Goal: Task Accomplishment & Management: Complete application form

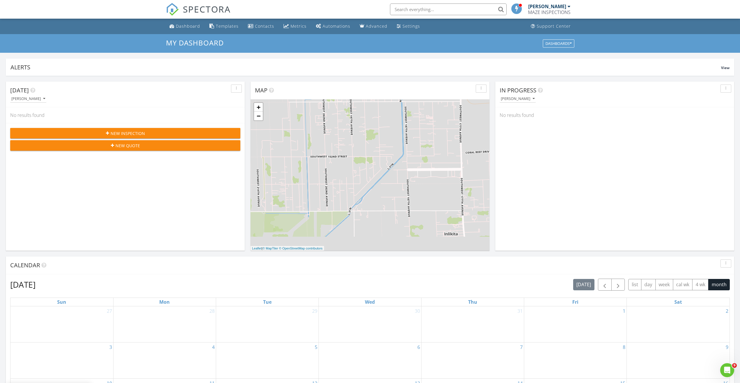
click at [122, 132] on span "New Inspection" at bounding box center [128, 133] width 34 height 6
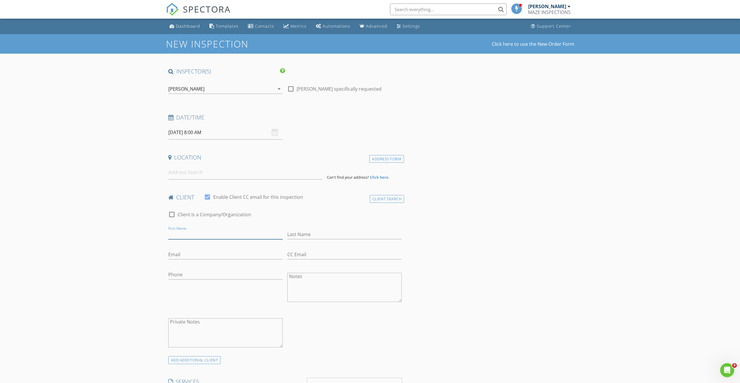
click at [191, 236] on input "First Name" at bounding box center [225, 235] width 114 height 10
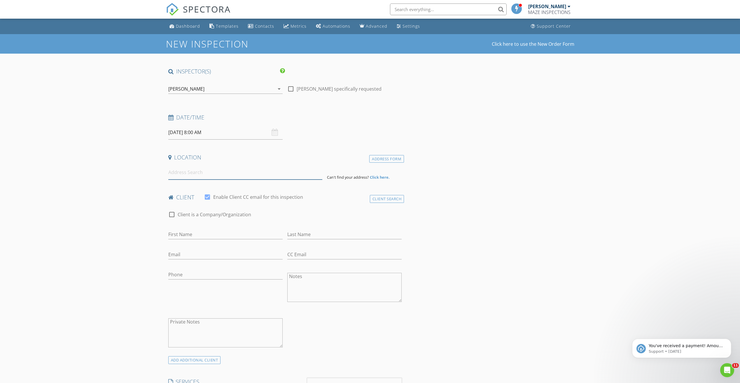
click at [206, 175] on input at bounding box center [245, 172] width 154 height 14
type input "[PERSON_NAME]"
click at [191, 231] on input "First Name" at bounding box center [225, 235] width 114 height 10
type input "[PERSON_NAME]"
click at [311, 231] on input "Last Name" at bounding box center [344, 235] width 114 height 10
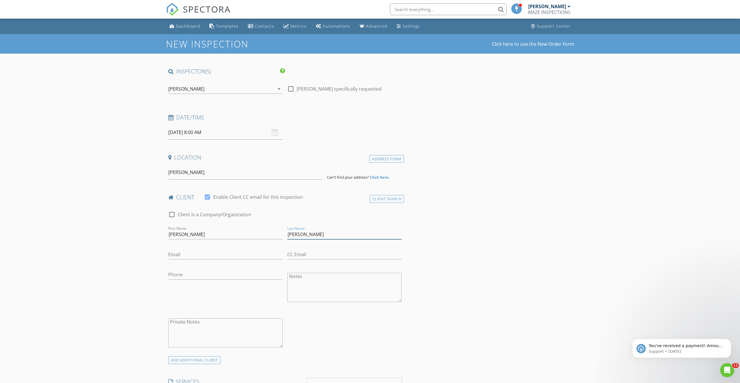
type input "[PERSON_NAME]"
click at [185, 252] on input "Email" at bounding box center [225, 255] width 114 height 10
click at [189, 252] on input "Email" at bounding box center [225, 255] width 114 height 10
type input "[EMAIL_ADDRESS][DOMAIN_NAME]"
click at [306, 259] on input "CC Email" at bounding box center [344, 255] width 114 height 10
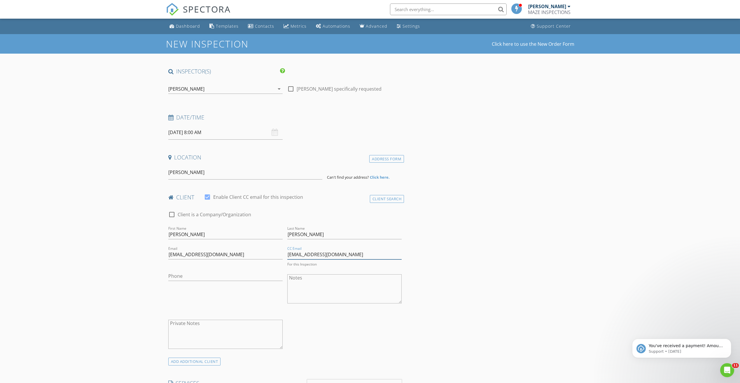
type input "[EMAIL_ADDRESS][DOMAIN_NAME]"
drag, startPoint x: 213, startPoint y: 173, endPoint x: 92, endPoint y: 172, distance: 121.3
click at [173, 173] on input at bounding box center [245, 172] width 154 height 14
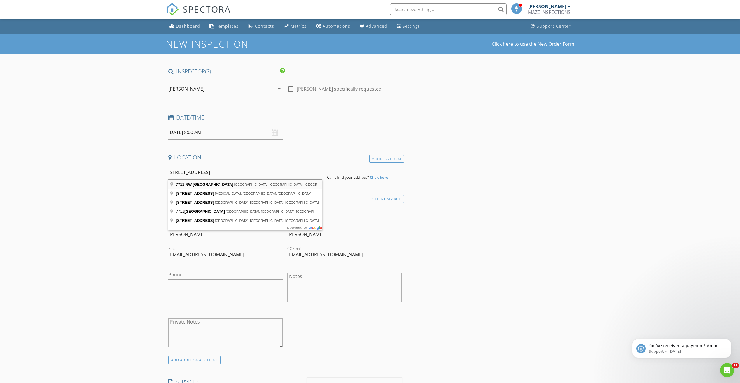
type input "7711 NW 38th St, Hollywood, FL, USA"
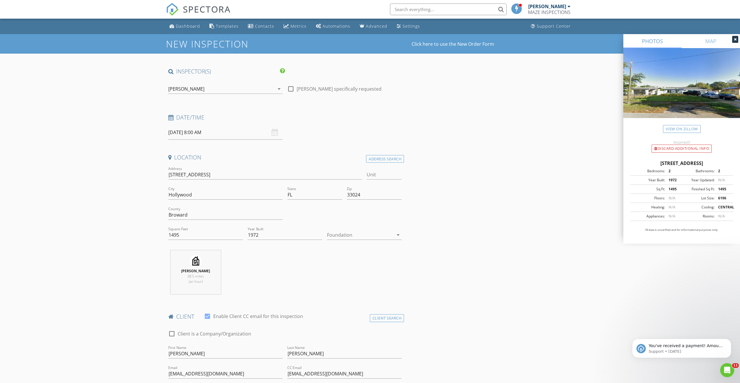
click at [191, 136] on input "08/29/2025 8:00 AM" at bounding box center [225, 132] width 114 height 14
type input "08/28/2025 8:00 AM"
type input "04"
type input "[DATE] 4:00 PM"
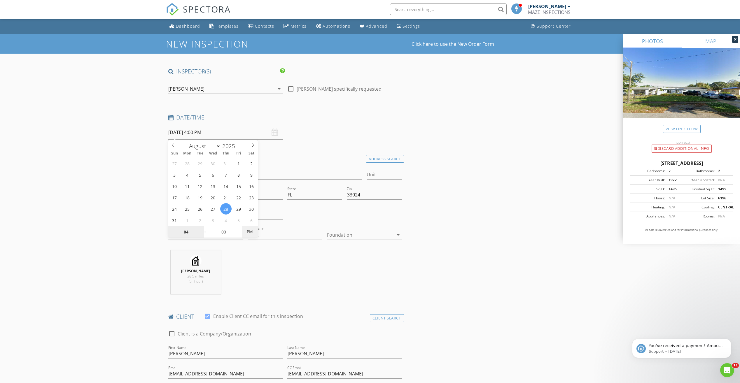
click at [254, 236] on span "PM" at bounding box center [250, 232] width 16 height 12
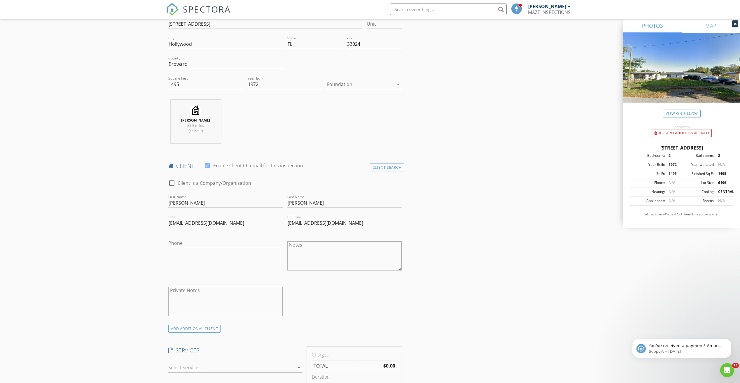
scroll to position [262, 0]
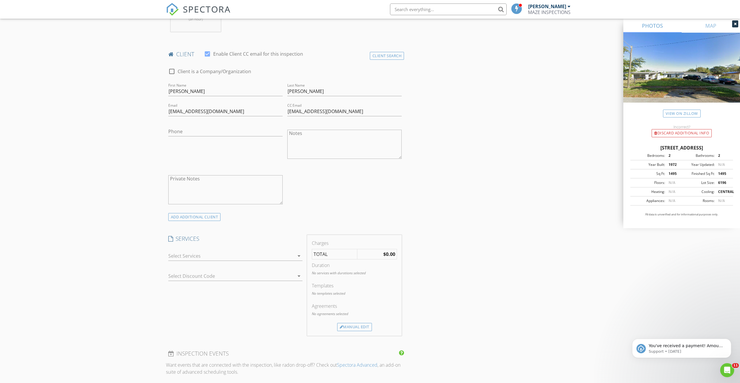
click at [211, 253] on div at bounding box center [231, 255] width 126 height 9
click at [222, 313] on div "Residential Comprehensive Inspection" at bounding box center [227, 314] width 84 height 7
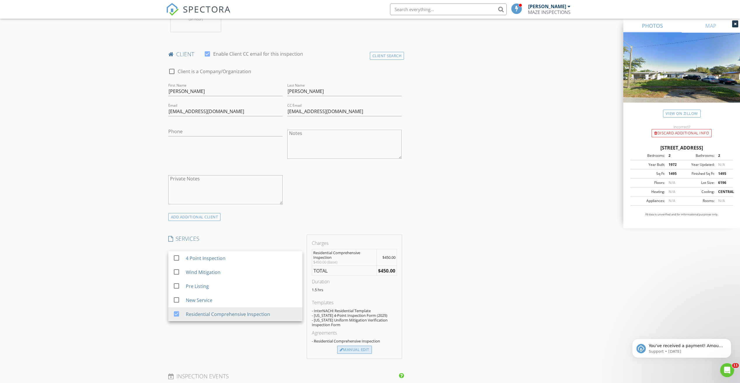
click at [348, 352] on div "Manual Edit" at bounding box center [354, 350] width 35 height 8
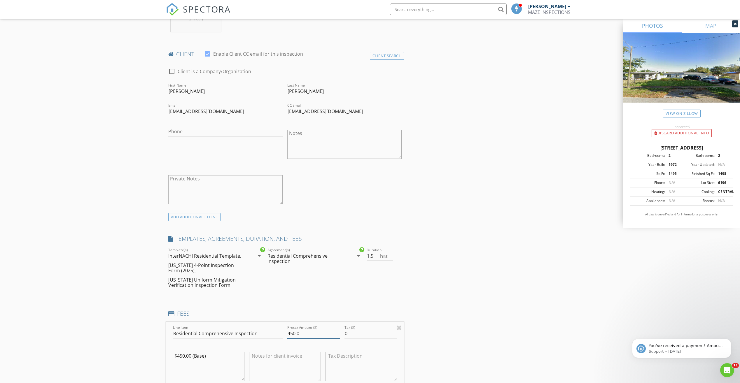
drag, startPoint x: 306, startPoint y: 335, endPoint x: 263, endPoint y: 328, distance: 44.3
click at [263, 328] on div "Line Item Residential Comprehensive Inspection Pretax Amount ($) 450.0 Tax ($) …" at bounding box center [285, 357] width 238 height 70
type input "515"
click at [110, 330] on div "New Inspection Click here to use the New Order Form INSPECTOR(S) check_box JC M…" at bounding box center [370, 320] width 740 height 1096
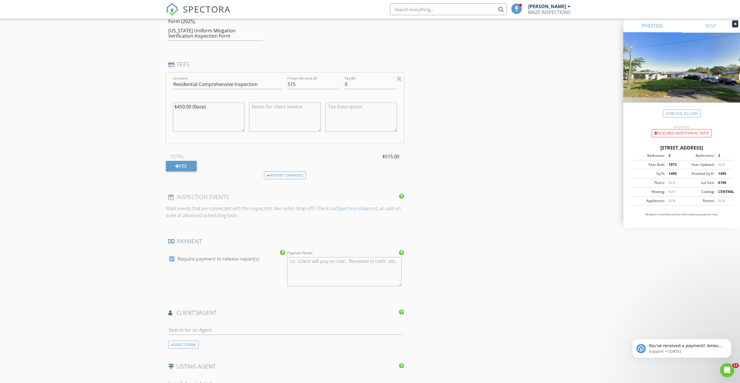
scroll to position [554, 0]
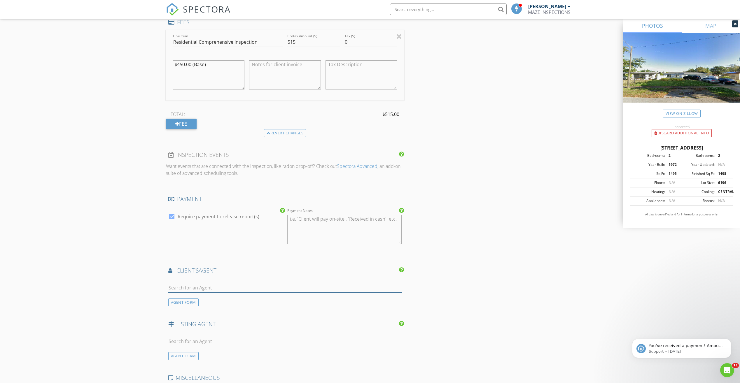
click at [207, 287] on input "text" at bounding box center [285, 288] width 234 height 10
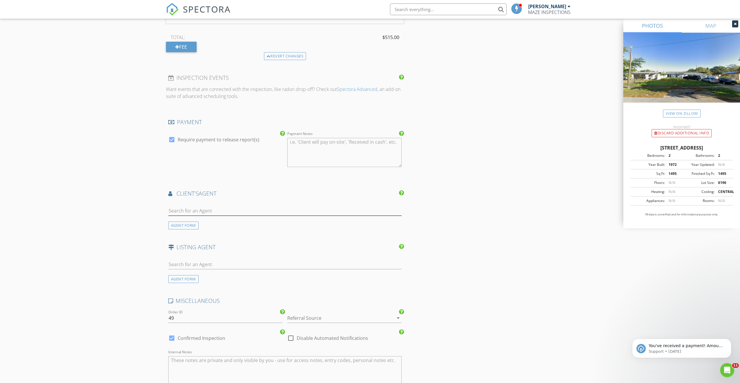
scroll to position [641, 0]
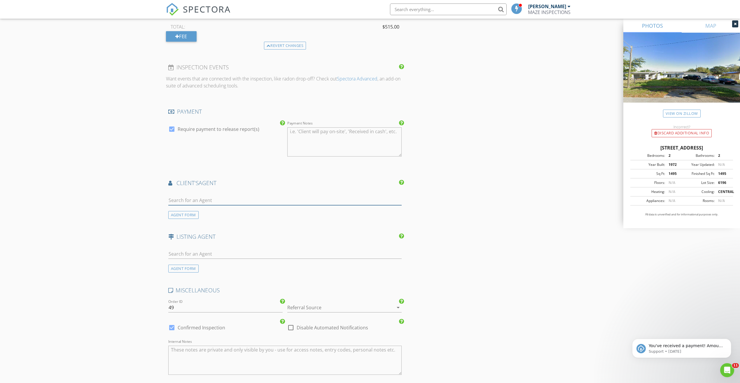
click at [183, 199] on input "text" at bounding box center [285, 201] width 234 height 10
type input "Gabriella Martinez"
click at [208, 217] on div "No results found. Click to add a new Agent" at bounding box center [215, 213] width 88 height 7
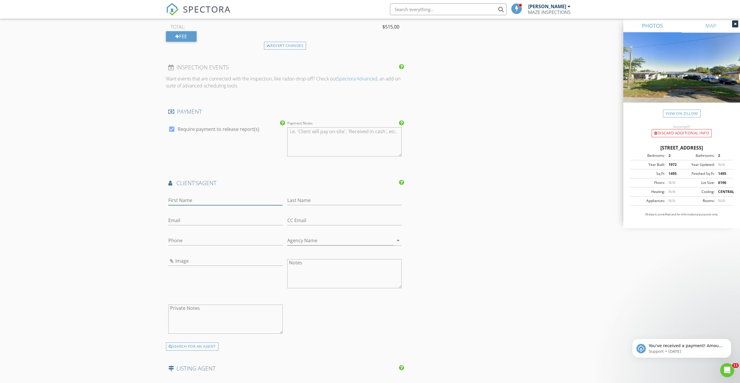
click at [208, 201] on input "First Name" at bounding box center [225, 201] width 114 height 10
type input "[PERSON_NAME]"
drag, startPoint x: 182, startPoint y: 215, endPoint x: 183, endPoint y: 218, distance: 3.1
click at [183, 217] on div "Email" at bounding box center [225, 221] width 114 height 19
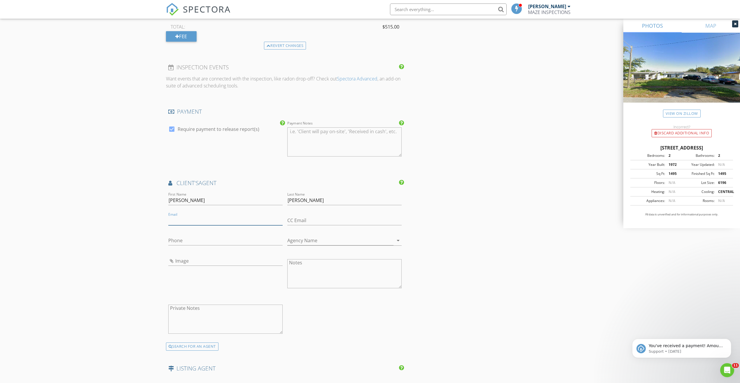
click at [183, 218] on input "Email" at bounding box center [225, 221] width 114 height 10
click at [212, 222] on input "Gabymrealty@gmai.com" at bounding box center [225, 221] width 114 height 10
type input "Gabymrealty@gmail.com"
click at [88, 248] on div "New Inspection Click here to use the New Order Form INSPECTOR(S) check_box JC M…" at bounding box center [370, 7] width 740 height 1228
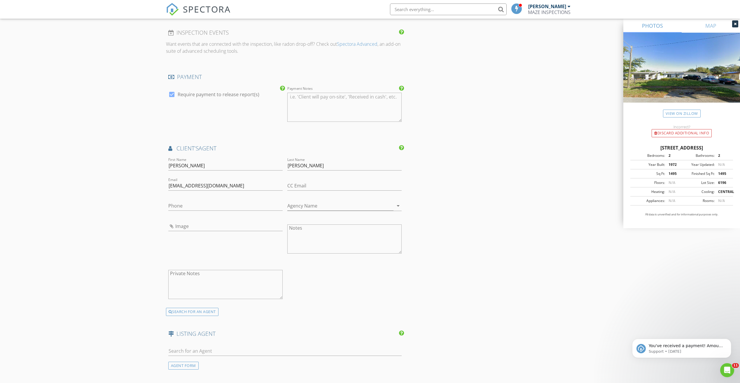
scroll to position [671, 0]
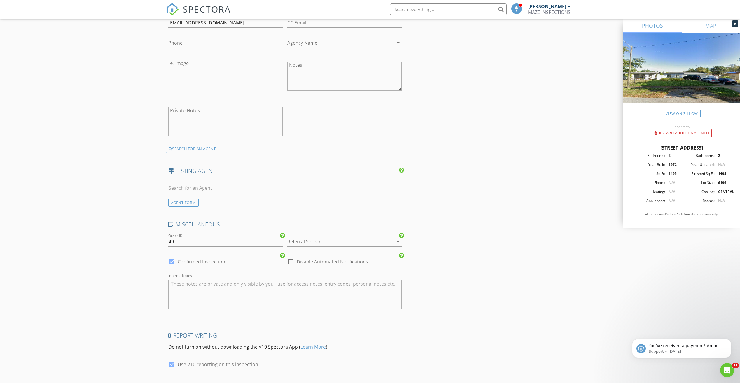
scroll to position [879, 0]
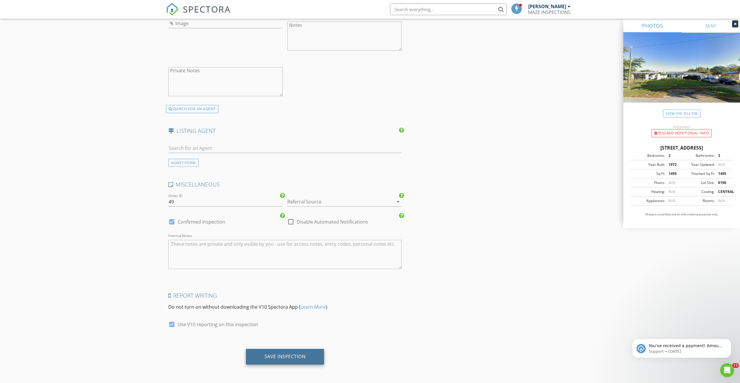
click at [279, 356] on div "Save Inspection" at bounding box center [284, 357] width 41 height 6
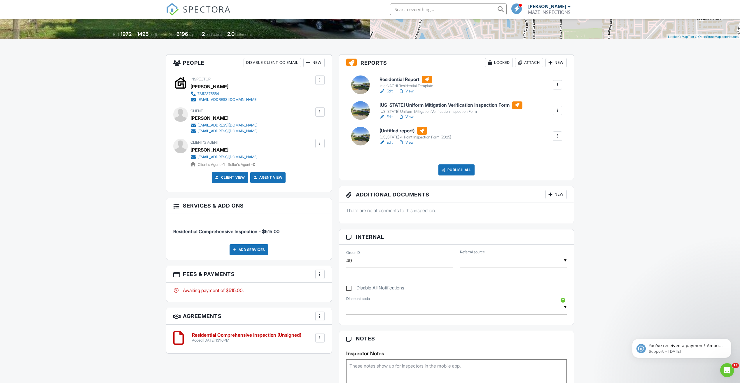
click at [311, 62] on div "New" at bounding box center [313, 62] width 21 height 9
click at [329, 112] on li "Add Another Person" at bounding box center [334, 109] width 57 height 15
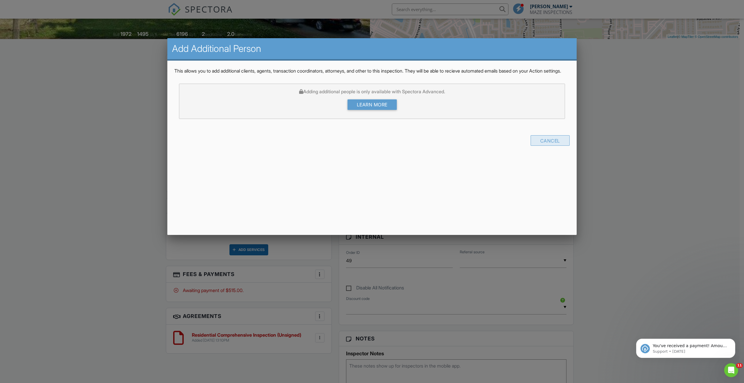
click at [535, 146] on div "Cancel" at bounding box center [550, 140] width 39 height 10
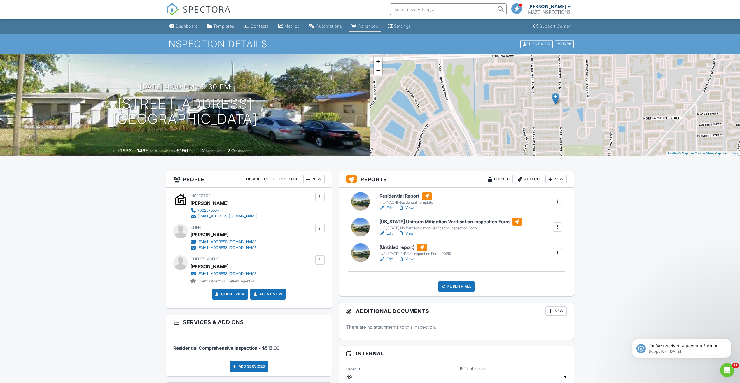
click at [378, 26] on div "Advanced" at bounding box center [368, 26] width 20 height 5
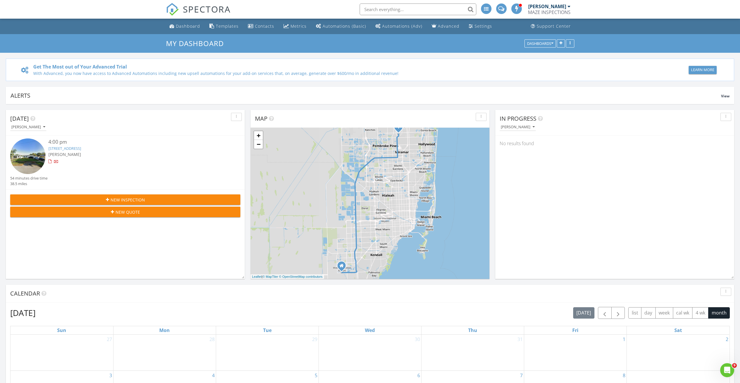
click at [81, 148] on link "7711 NW 38th St, Hollywood, FL 33024" at bounding box center [64, 148] width 33 height 5
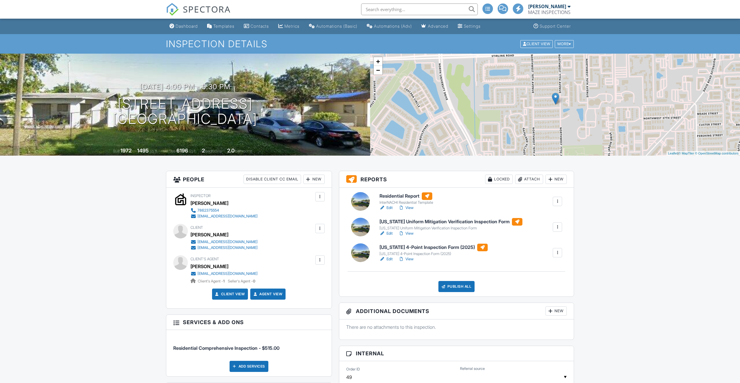
click at [315, 179] on div "New" at bounding box center [313, 179] width 21 height 9
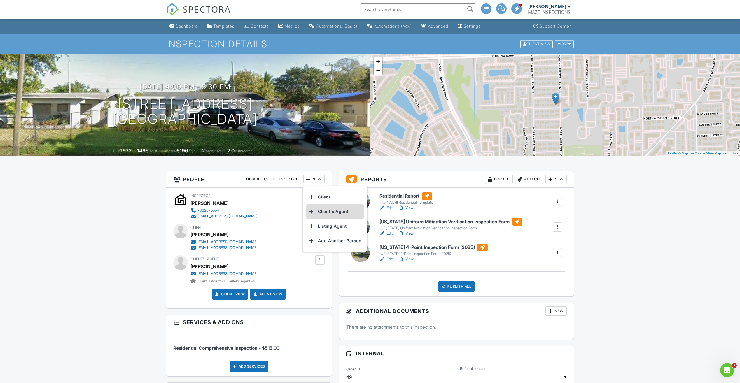
click at [330, 214] on li "Client's Agent" at bounding box center [334, 211] width 57 height 15
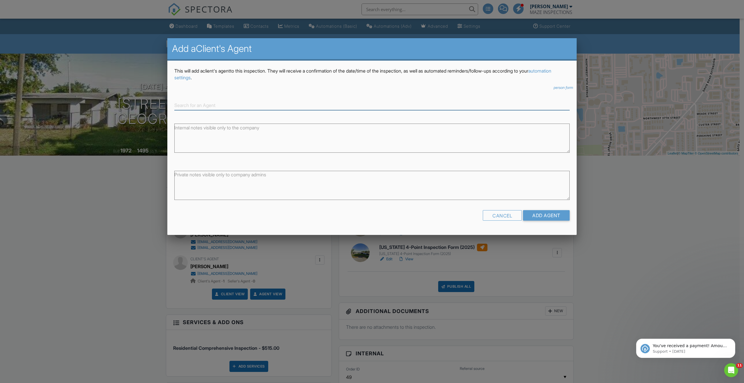
click at [221, 102] on input at bounding box center [371, 106] width 395 height 10
click at [504, 216] on div "Cancel" at bounding box center [502, 215] width 39 height 10
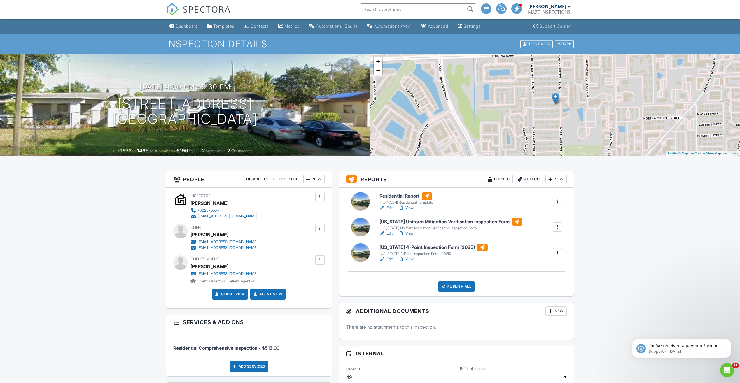
click at [317, 181] on div "New" at bounding box center [313, 179] width 21 height 9
click at [329, 239] on li "Add Another Person" at bounding box center [334, 241] width 57 height 15
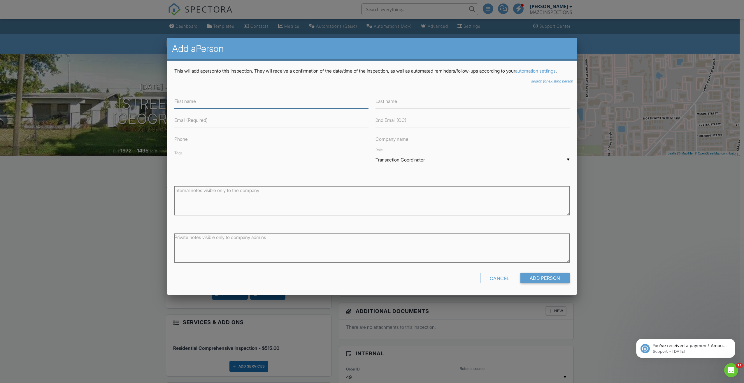
click at [217, 108] on input "text" at bounding box center [271, 101] width 194 height 14
type input "[PERSON_NAME]"
click at [378, 104] on label "Last name" at bounding box center [387, 101] width 22 height 6
click at [381, 104] on label "Last name" at bounding box center [387, 101] width 22 height 6
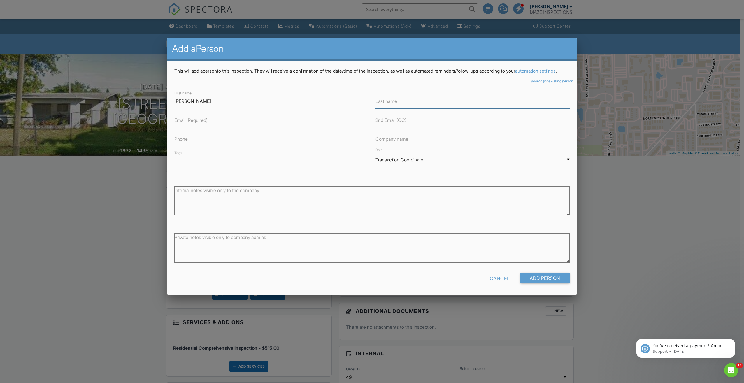
drag, startPoint x: 381, startPoint y: 108, endPoint x: 414, endPoint y: 111, distance: 33.6
click at [414, 108] on input "text" at bounding box center [473, 101] width 194 height 14
type input "[PERSON_NAME]"
click at [233, 127] on input "text" at bounding box center [271, 120] width 194 height 14
type input "[EMAIL_ADDRESS][DOMAIN_NAME]"
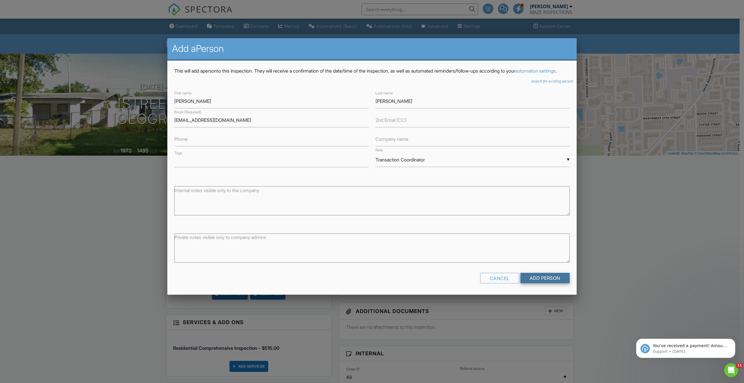
click at [552, 283] on input "Add Person" at bounding box center [544, 278] width 49 height 10
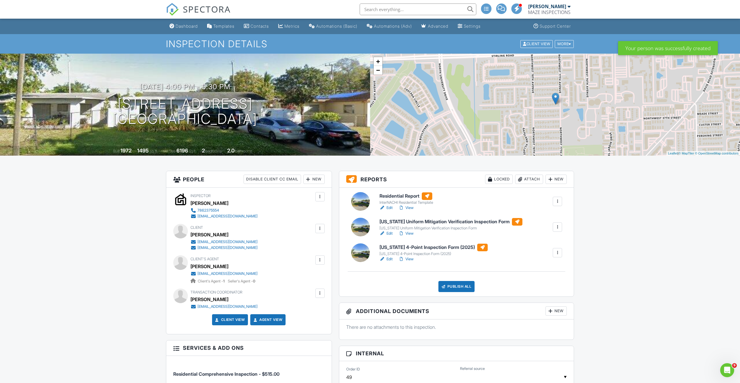
click at [319, 295] on div at bounding box center [320, 293] width 6 height 6
click at [305, 309] on li "Edit" at bounding box center [306, 311] width 30 height 15
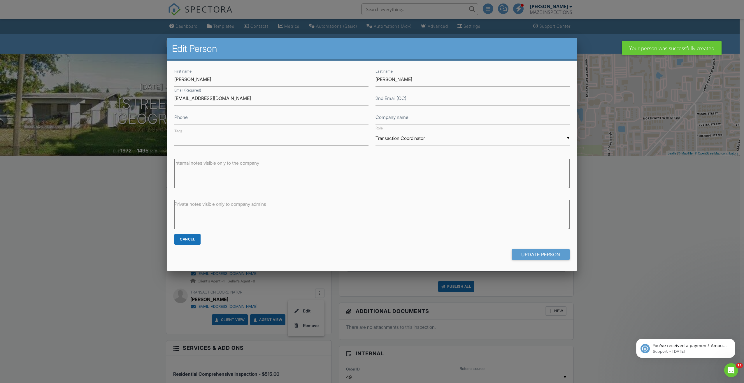
click at [429, 139] on div "▼ Transaction Coordinator Attorney Insurance Agent Transaction Coordinator Titl…" at bounding box center [473, 138] width 194 height 14
click at [396, 212] on span "Other" at bounding box center [392, 212] width 22 height 15
type input "Other"
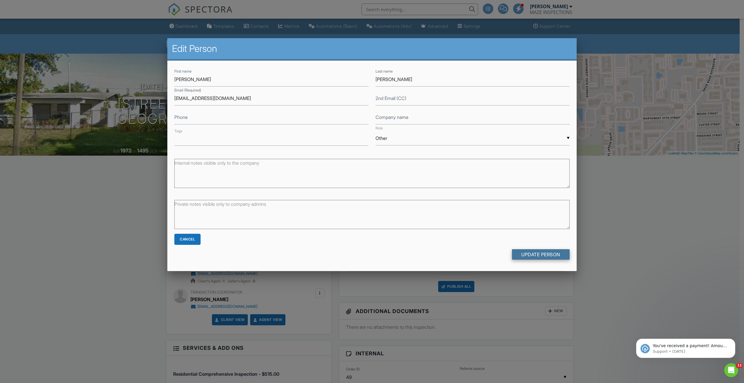
click at [531, 253] on input "Update Person" at bounding box center [541, 254] width 58 height 10
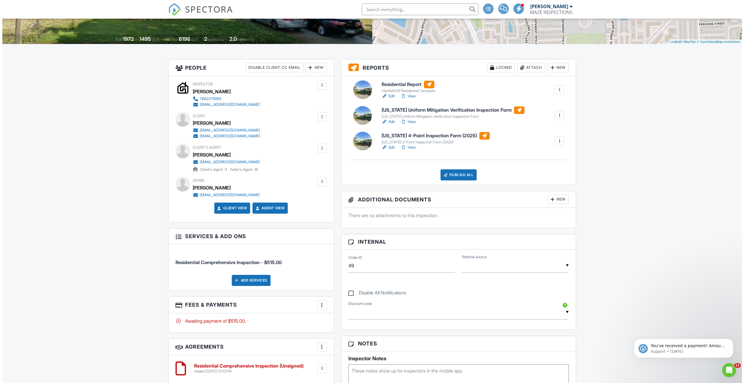
scroll to position [117, 0]
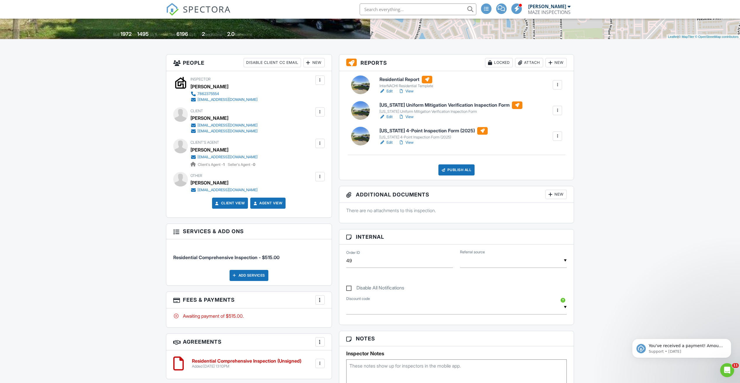
click at [322, 144] on div at bounding box center [320, 144] width 6 height 6
click at [288, 159] on li "Edit" at bounding box center [288, 161] width 65 height 15
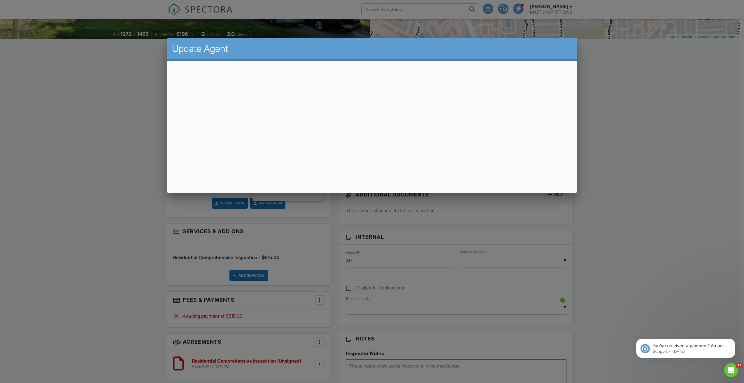
click at [111, 134] on div at bounding box center [372, 210] width 744 height 479
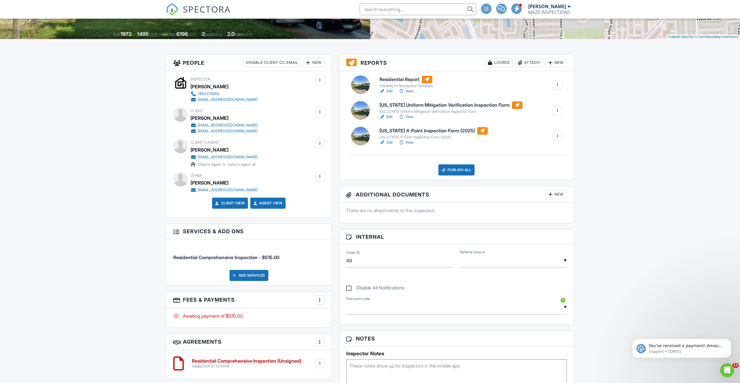
click at [317, 175] on div at bounding box center [320, 177] width 6 height 6
click at [308, 192] on li "Edit" at bounding box center [306, 194] width 30 height 15
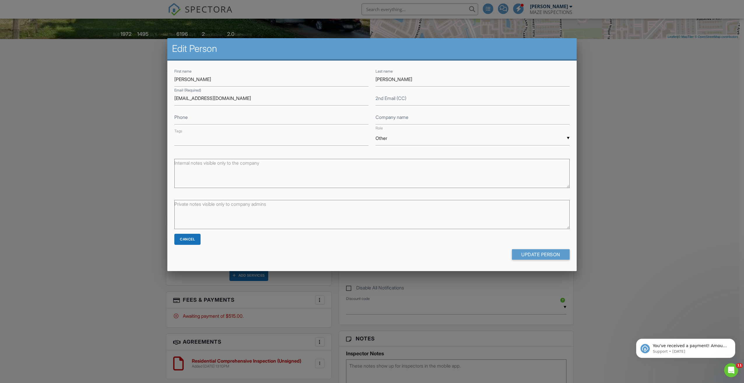
click at [338, 250] on div "Cancel Update Person" at bounding box center [371, 249] width 395 height 30
click at [530, 142] on div "▼ Other Attorney Insurance Agent Transaction Coordinator Title Company Other At…" at bounding box center [473, 138] width 194 height 14
click at [82, 149] on div at bounding box center [372, 210] width 744 height 479
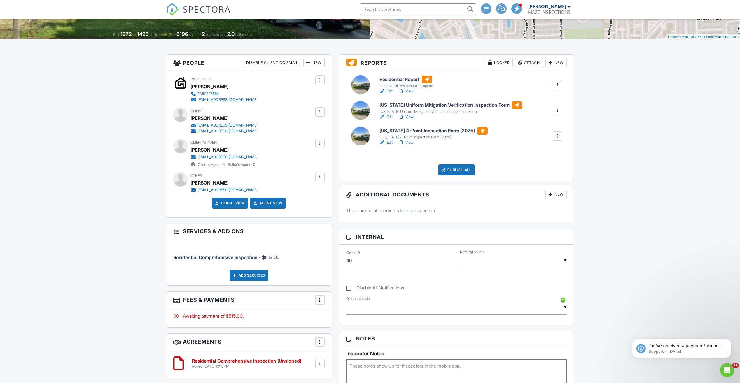
click at [315, 62] on div "New" at bounding box center [313, 62] width 21 height 9
click at [331, 95] on li "Client's Agent" at bounding box center [334, 95] width 57 height 15
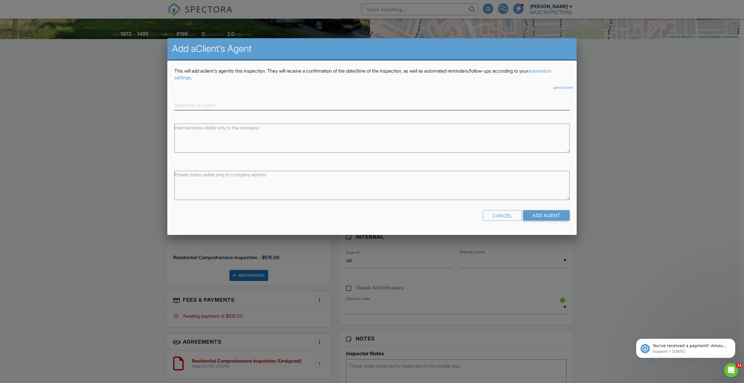
click at [205, 105] on input at bounding box center [371, 106] width 395 height 10
type input "kimberly"
click at [562, 90] on link "person form" at bounding box center [564, 87] width 20 height 5
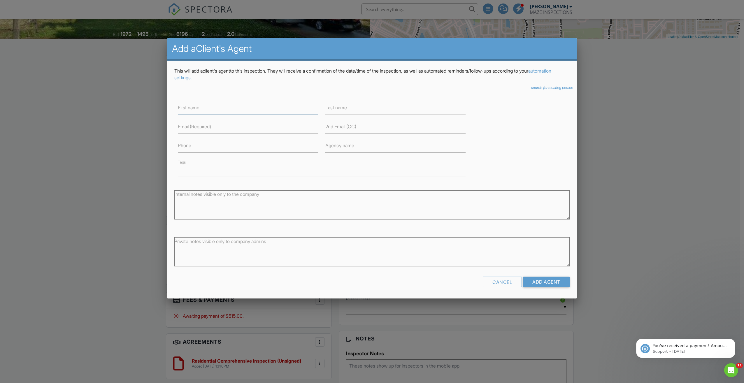
click at [211, 109] on input "text" at bounding box center [248, 108] width 140 height 14
type input "Kimberly"
type input "Navas"
type input "Kimberlynavas@myyahoo.com"
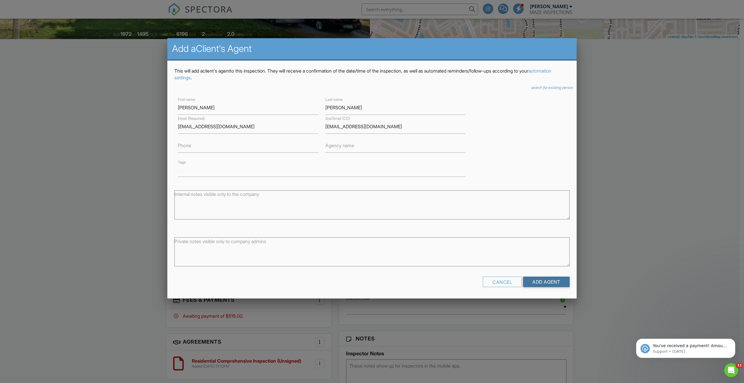
click at [553, 284] on input "Add Agent" at bounding box center [546, 282] width 47 height 10
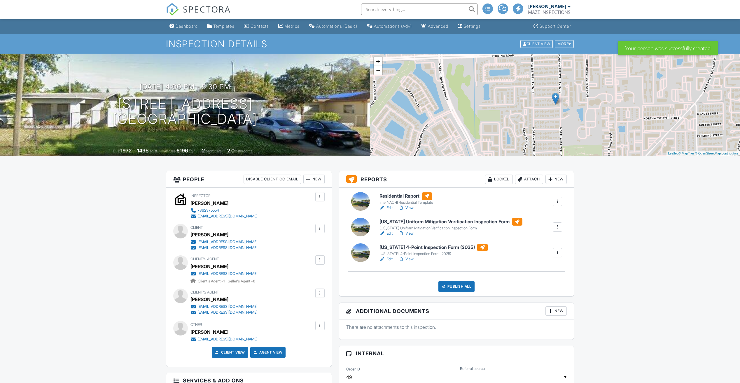
click at [320, 327] on div at bounding box center [320, 326] width 6 height 6
click at [311, 360] on li "Remove" at bounding box center [306, 358] width 30 height 15
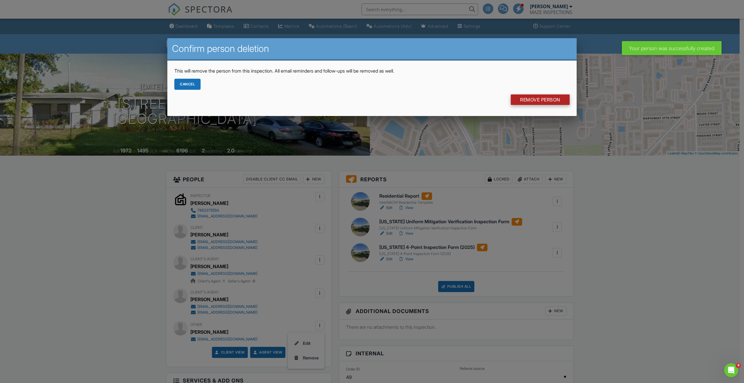
click at [545, 98] on input "Remove Person" at bounding box center [540, 99] width 59 height 10
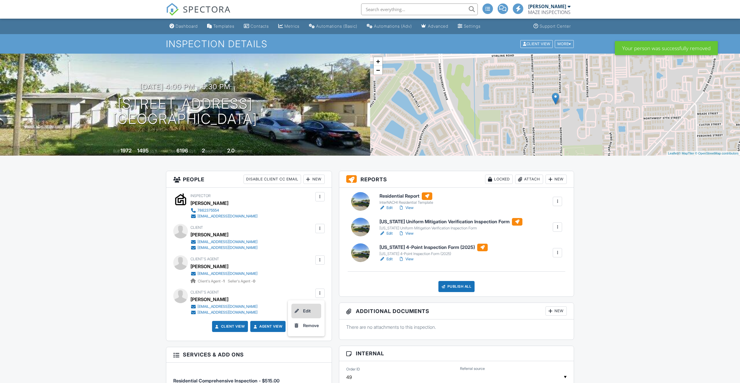
click at [308, 313] on li "Edit" at bounding box center [306, 311] width 30 height 15
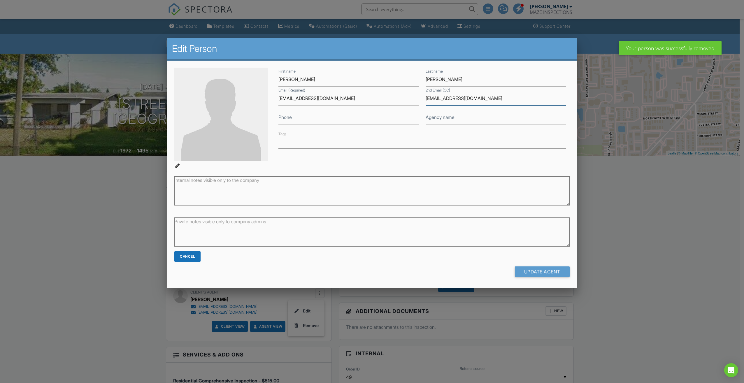
drag, startPoint x: 426, startPoint y: 98, endPoint x: 498, endPoint y: 100, distance: 72.3
click at [497, 100] on input "Kimberlynavas@myyahoo.com" at bounding box center [496, 98] width 140 height 14
click at [543, 272] on input "Update Agent" at bounding box center [542, 272] width 55 height 10
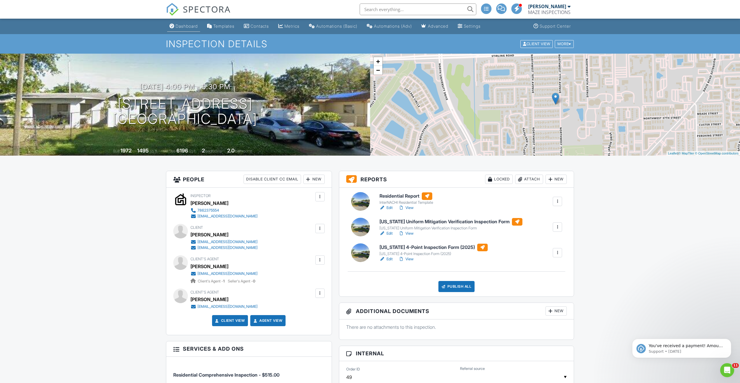
click at [174, 25] on link "Dashboard" at bounding box center [183, 26] width 33 height 11
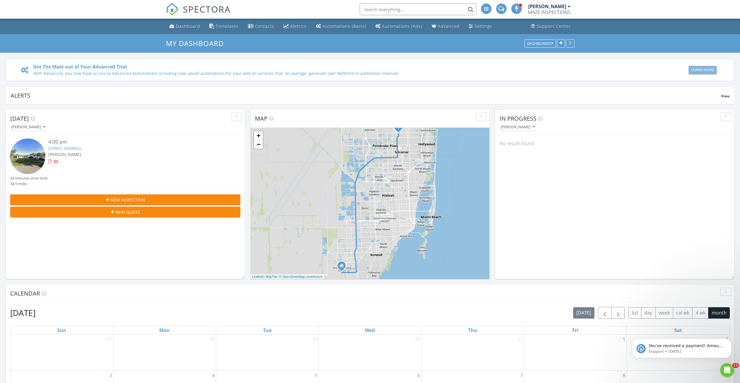
click at [703, 66] on button "Learn More" at bounding box center [702, 70] width 28 height 8
